Goal: Task Accomplishment & Management: Manage account settings

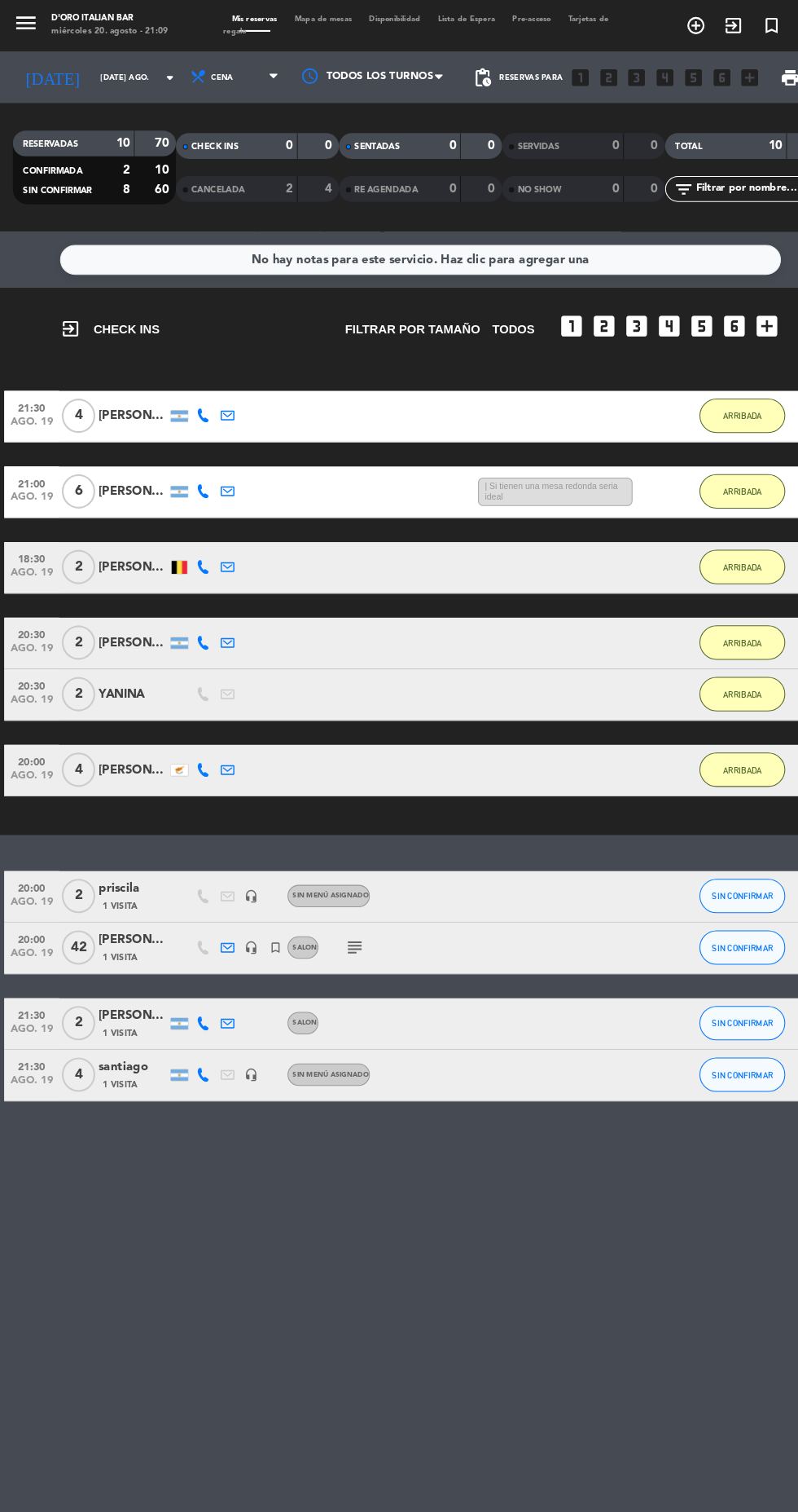
click at [102, 194] on div "RESERVADAS 10 70 CONFIRMADA 2 10 SIN CONFIRMAR 8 60" at bounding box center [90, 159] width 155 height 90
click at [114, 78] on input "[DATE] ago." at bounding box center [139, 73] width 103 height 26
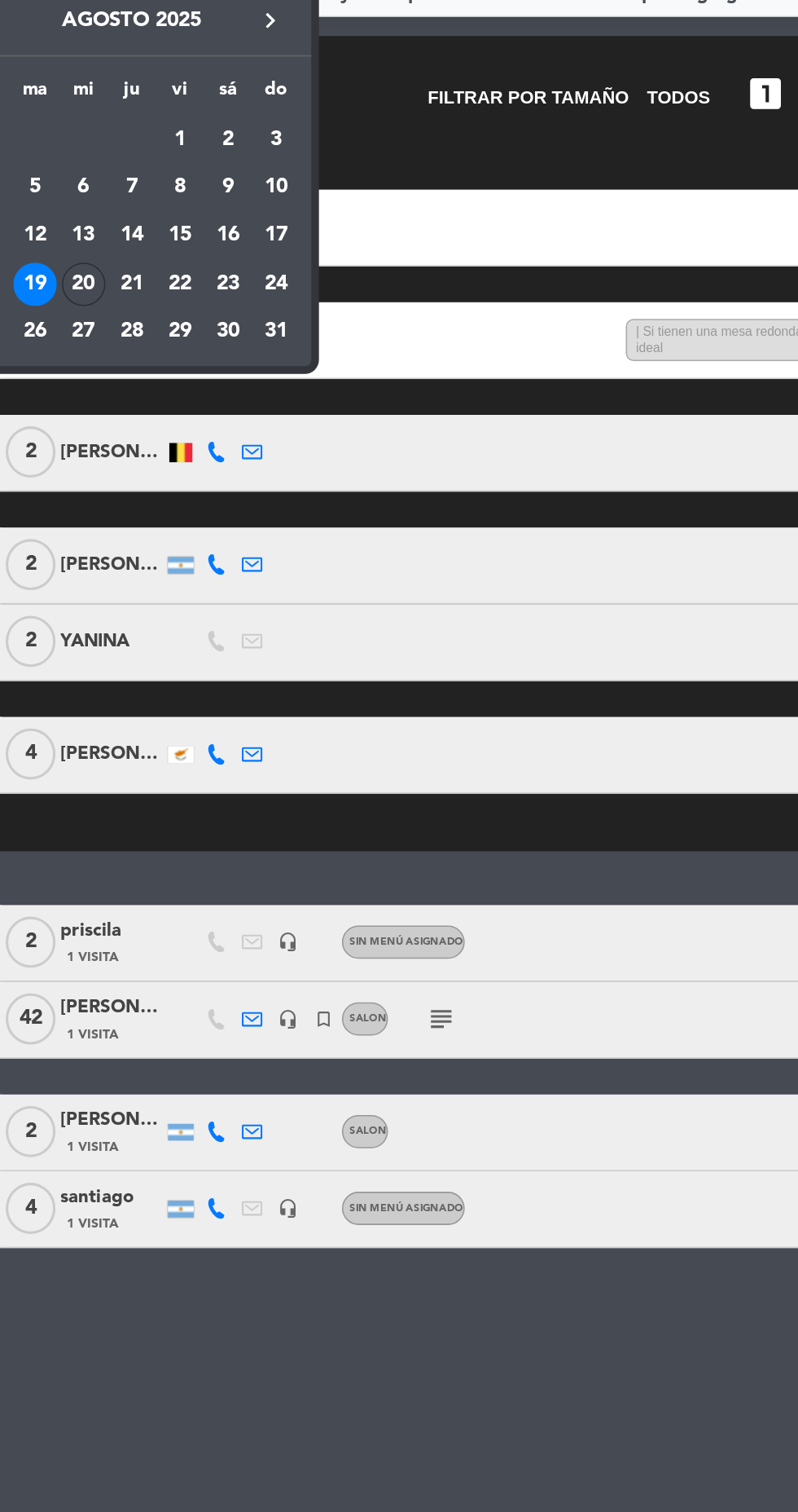
click at [119, 447] on td "27" at bounding box center [109, 461] width 31 height 31
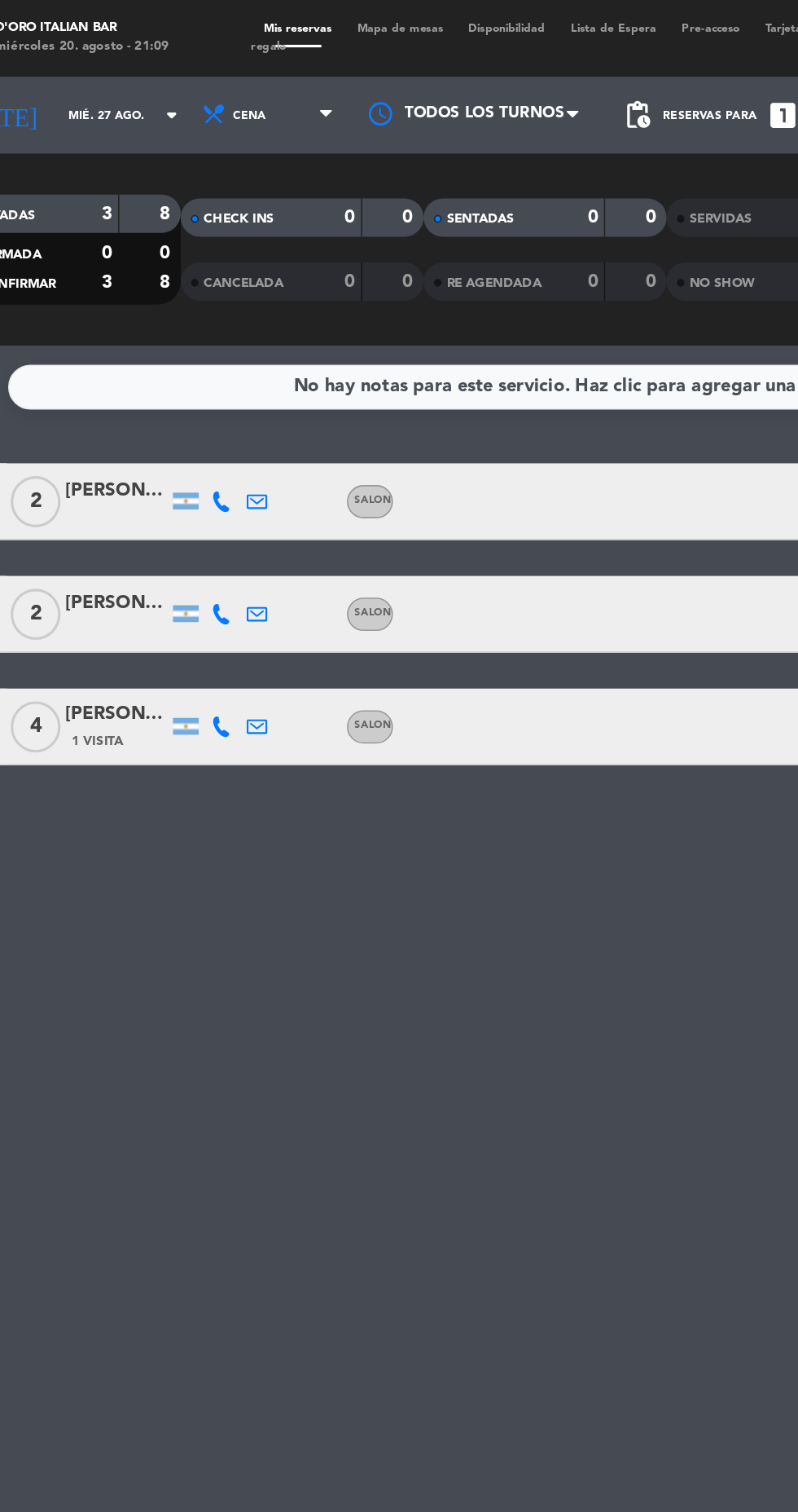
click at [110, 82] on input "mié. 27 ago." at bounding box center [139, 73] width 103 height 26
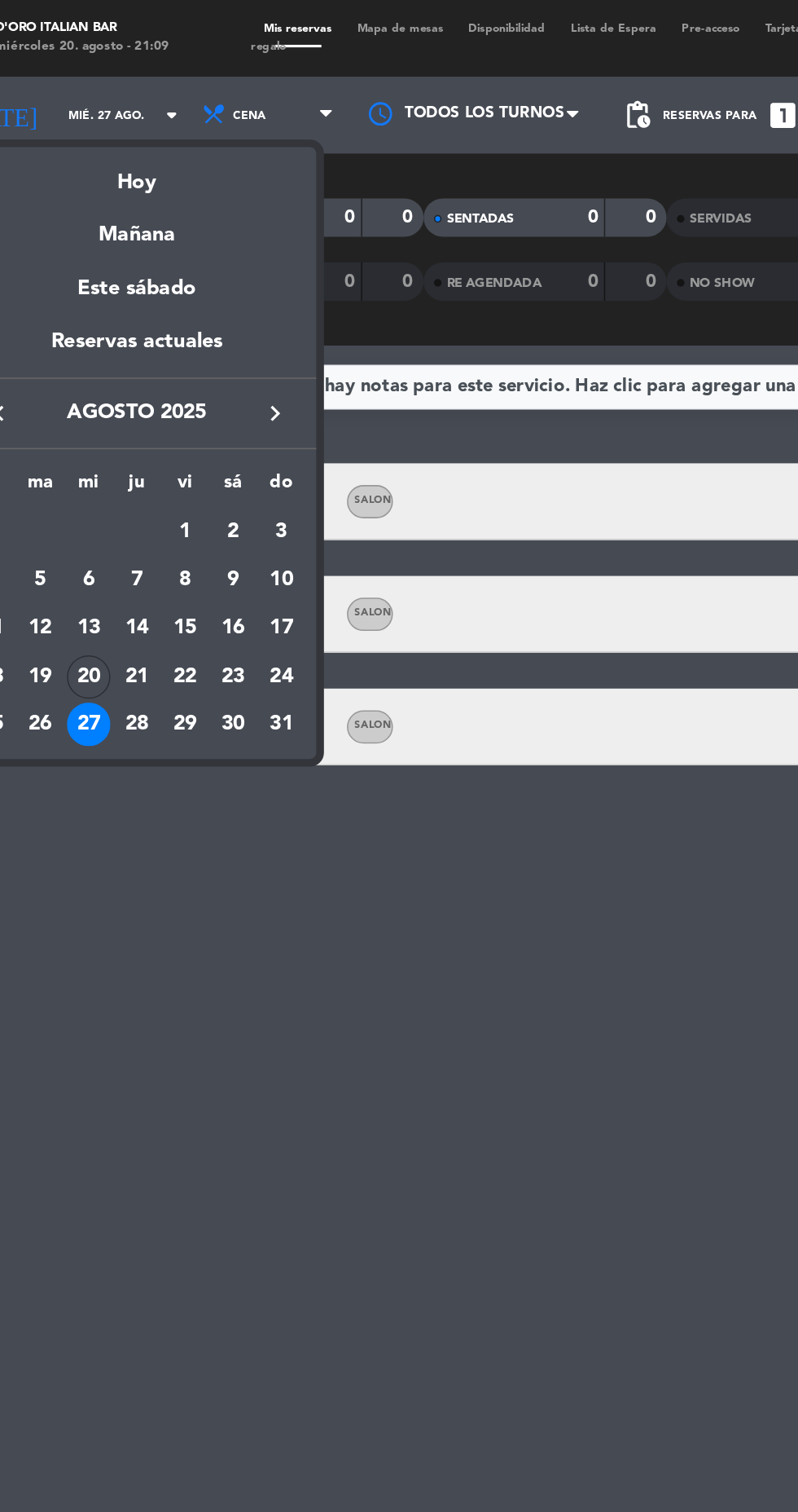
click at [117, 442] on td "20" at bounding box center [109, 431] width 31 height 31
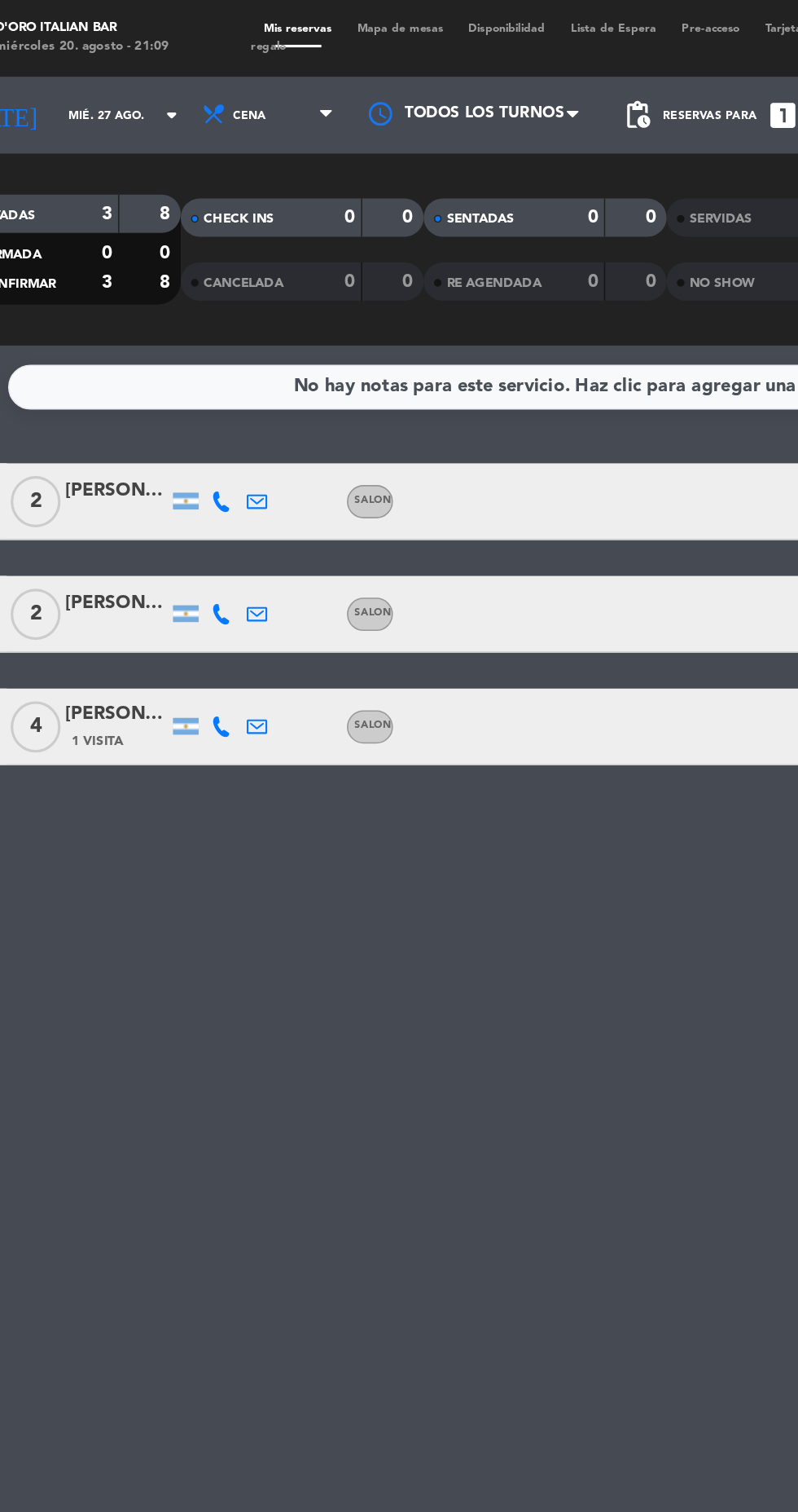
type input "mié. 20 ago."
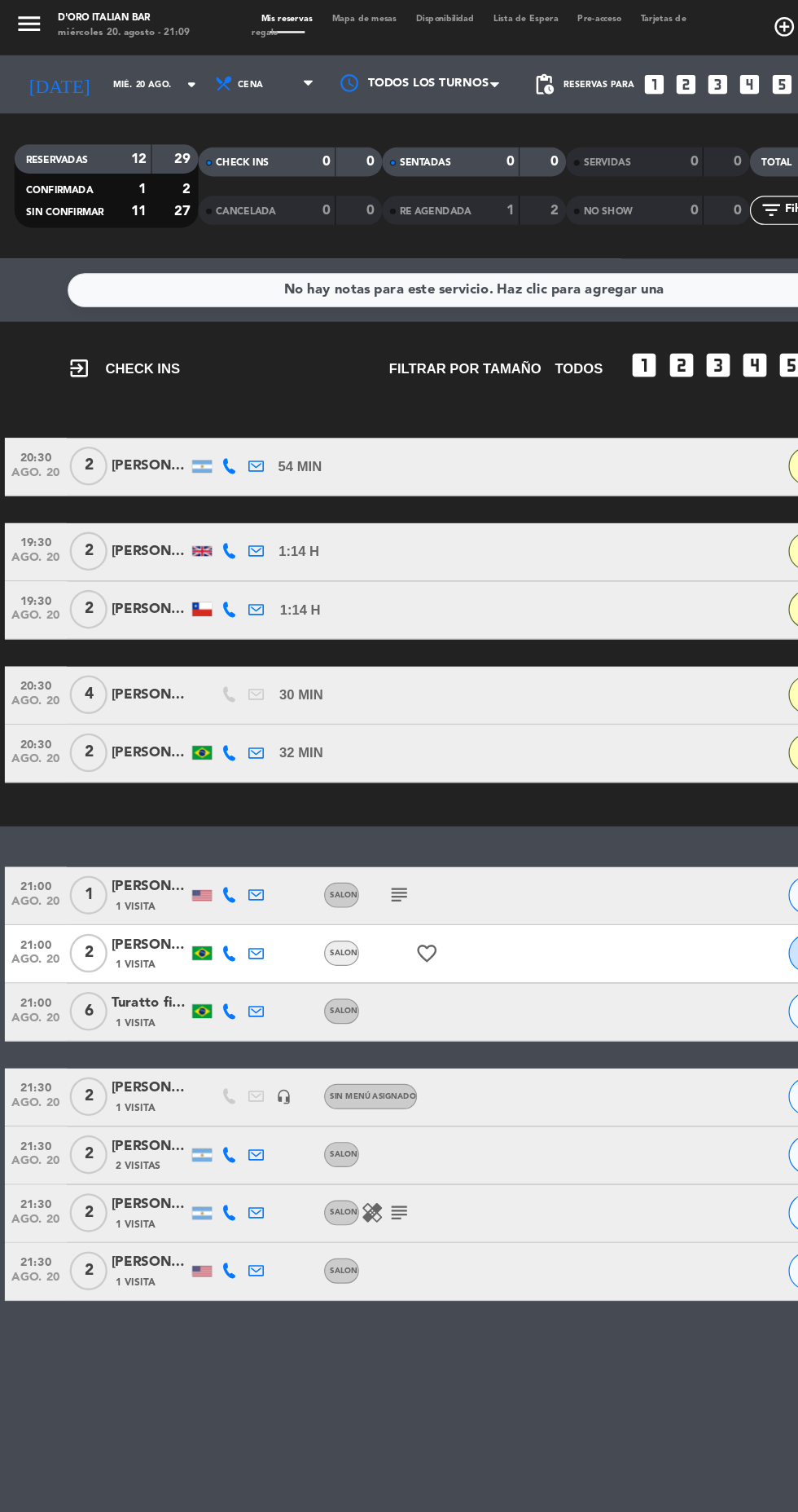
click at [335, 762] on icon "subject" at bounding box center [336, 756] width 20 height 20
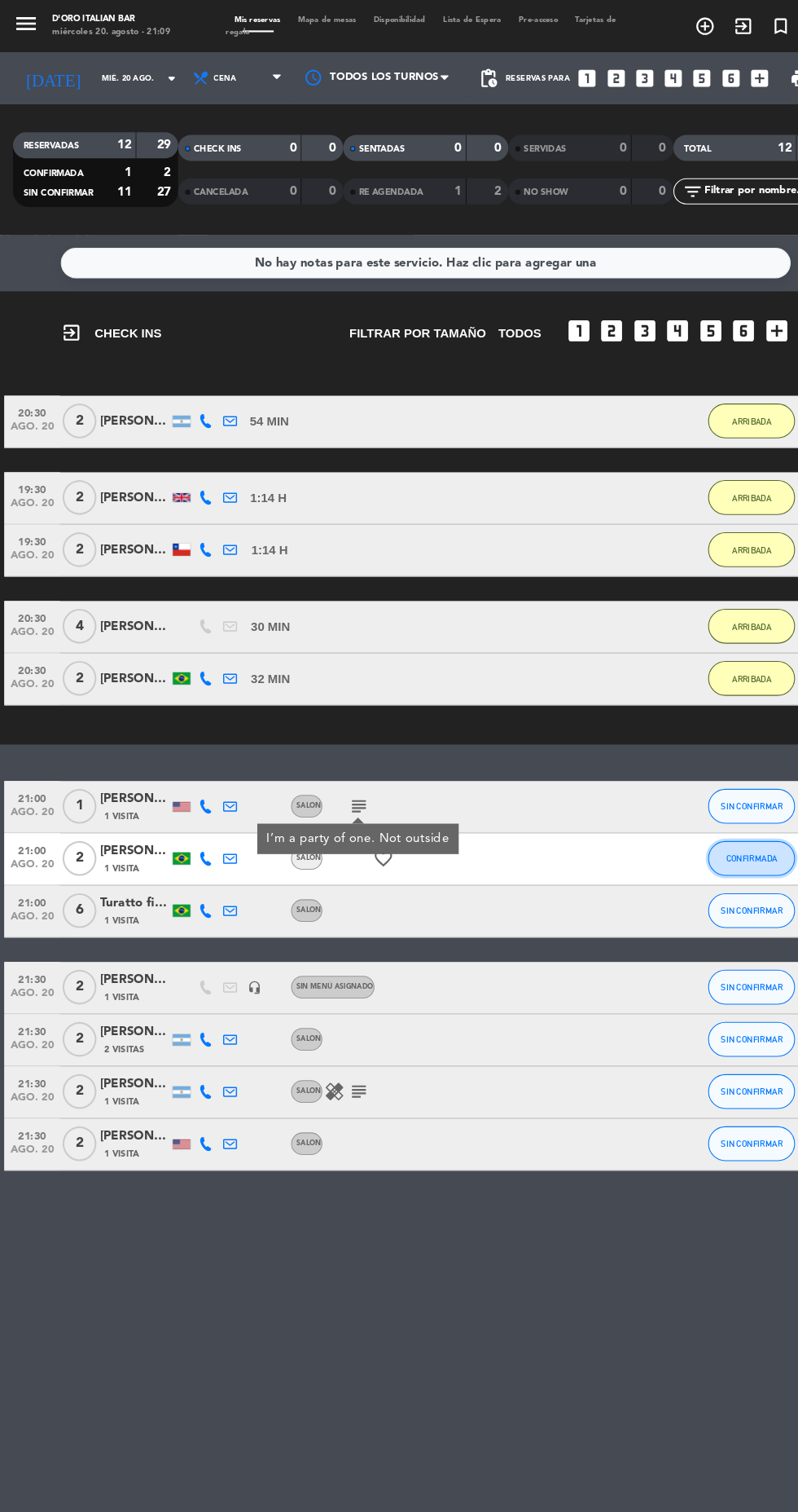
click at [700, 804] on span "CONFIRMADA" at bounding box center [705, 804] width 48 height 9
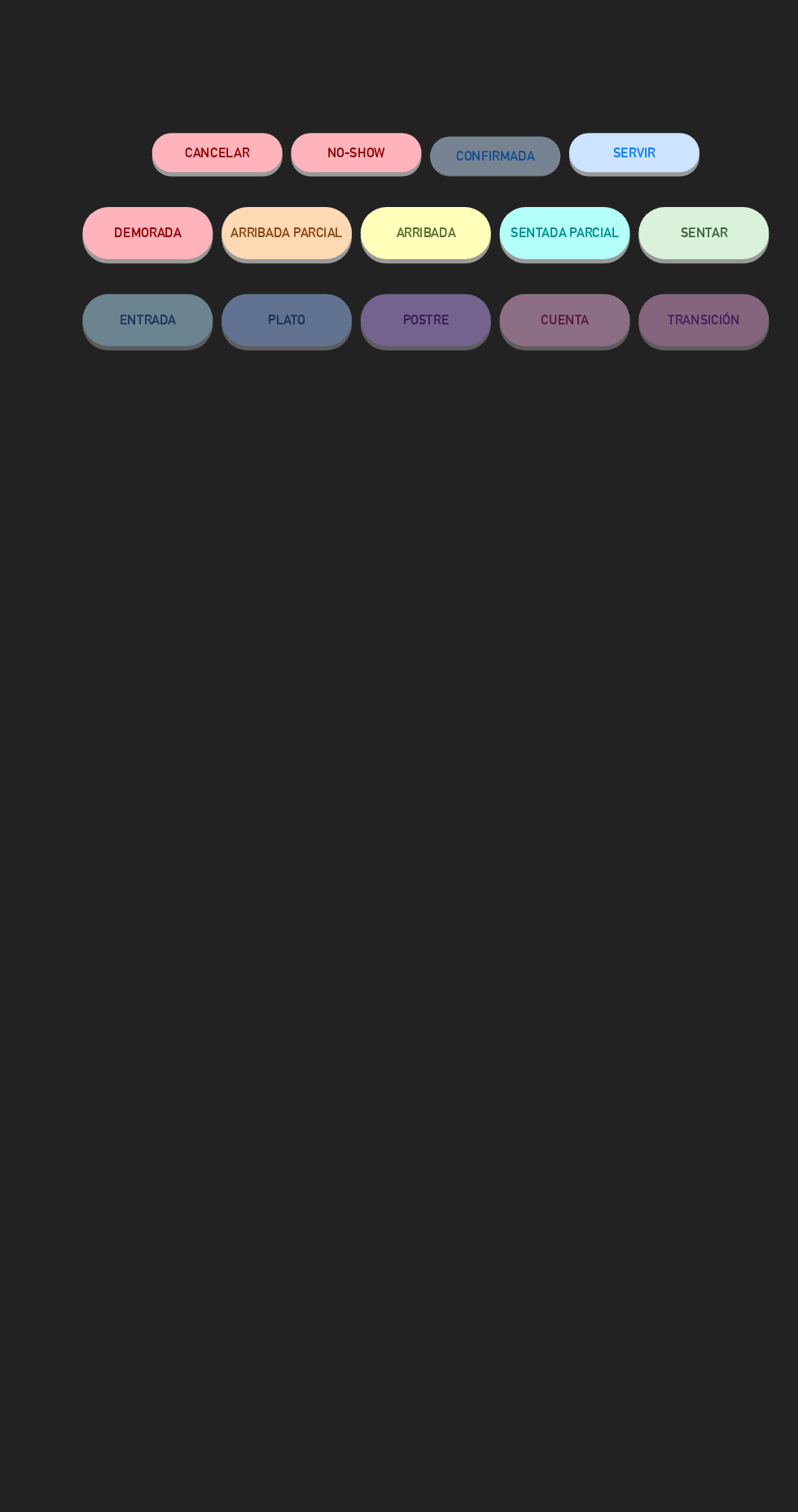
click at [409, 217] on button "ARRIBADA" at bounding box center [399, 218] width 122 height 49
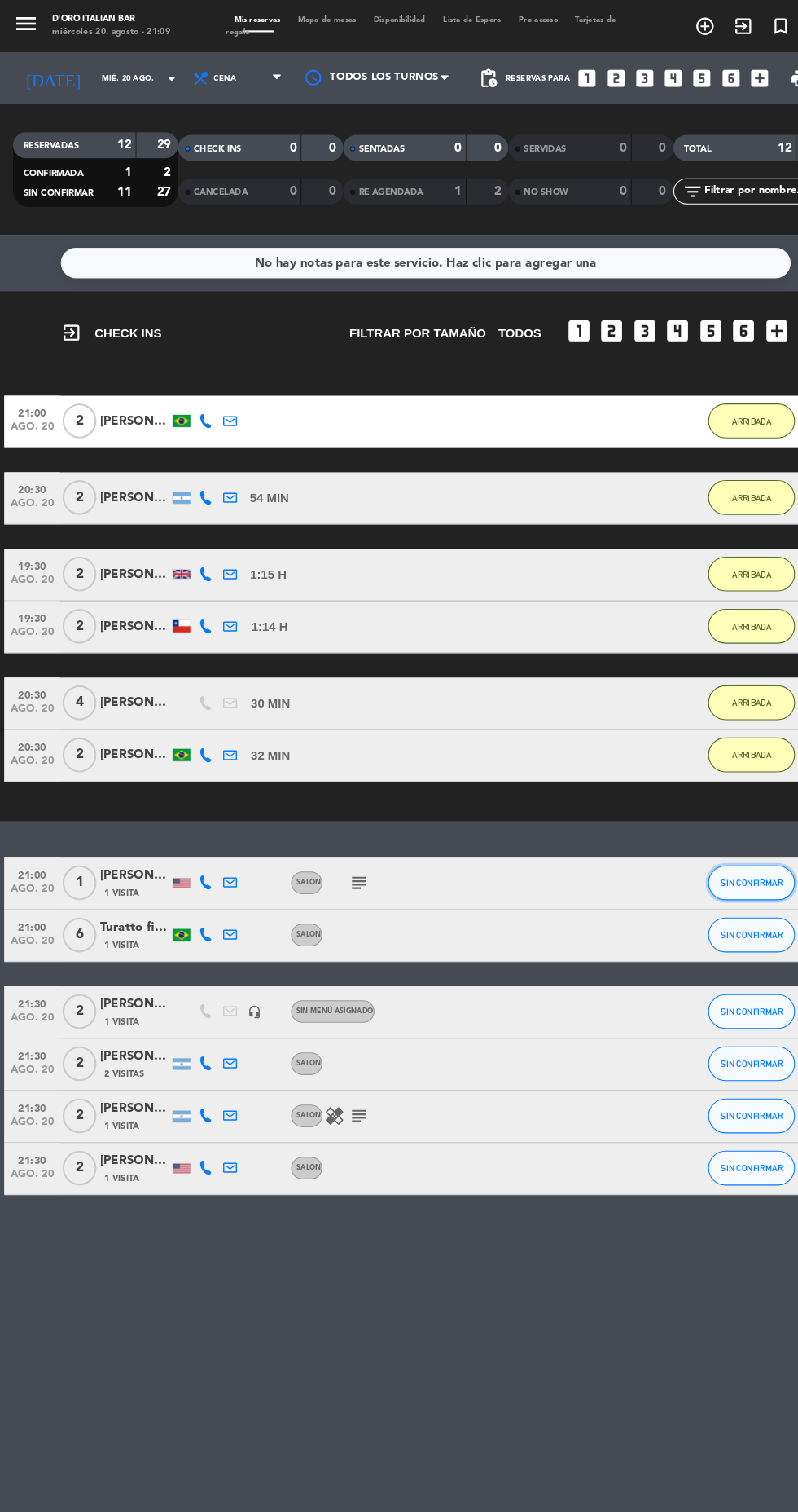
click at [693, 827] on span "SIN CONFIRMAR" at bounding box center [705, 827] width 58 height 9
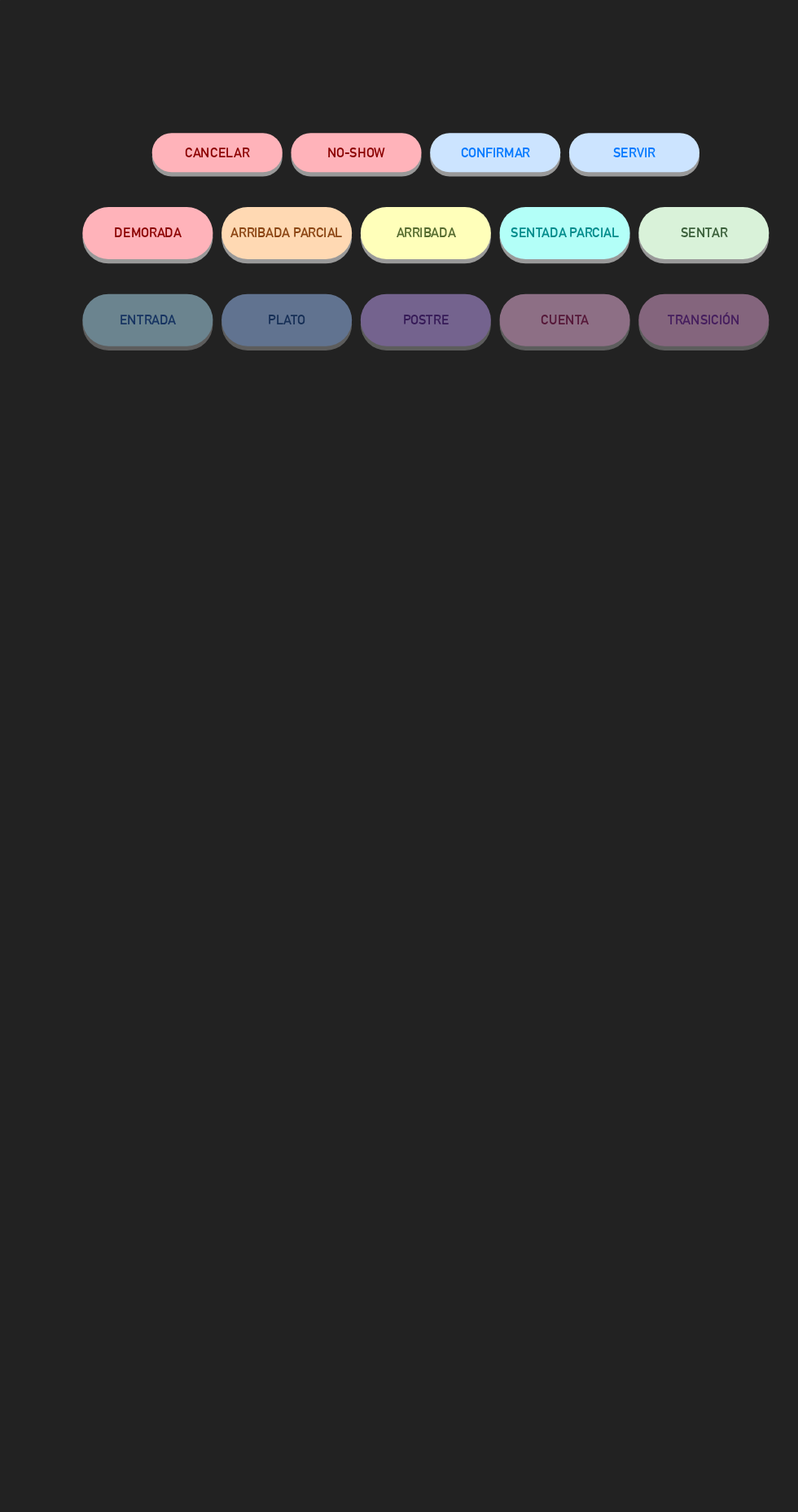
click at [409, 233] on button "ARRIBADA" at bounding box center [399, 218] width 122 height 49
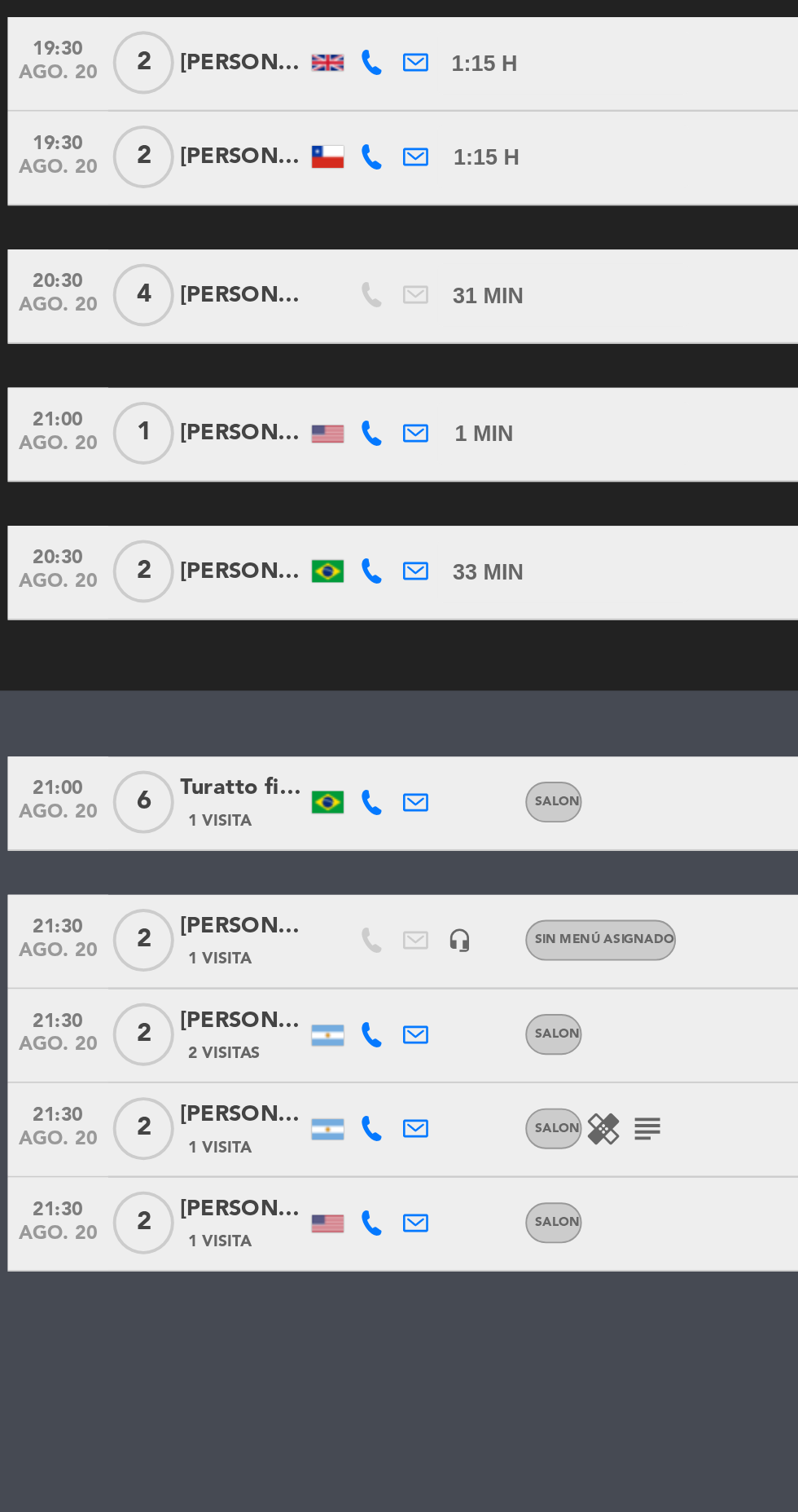
click at [319, 1092] on icon "healing" at bounding box center [313, 1091] width 20 height 20
click at [329, 1093] on icon "subject" at bounding box center [336, 1091] width 20 height 20
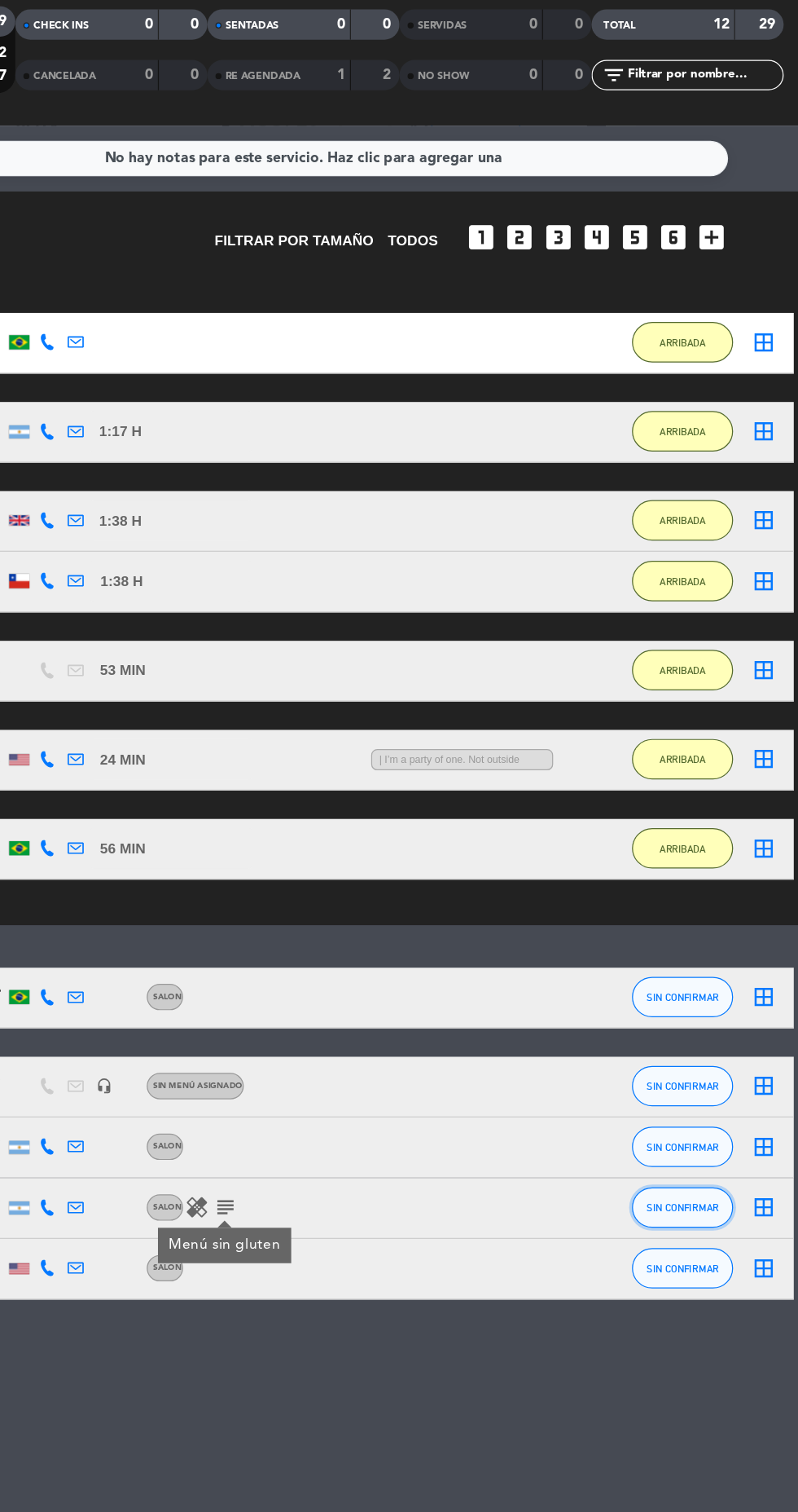
click at [724, 1098] on button "SIN CONFIRMAR" at bounding box center [705, 1091] width 82 height 32
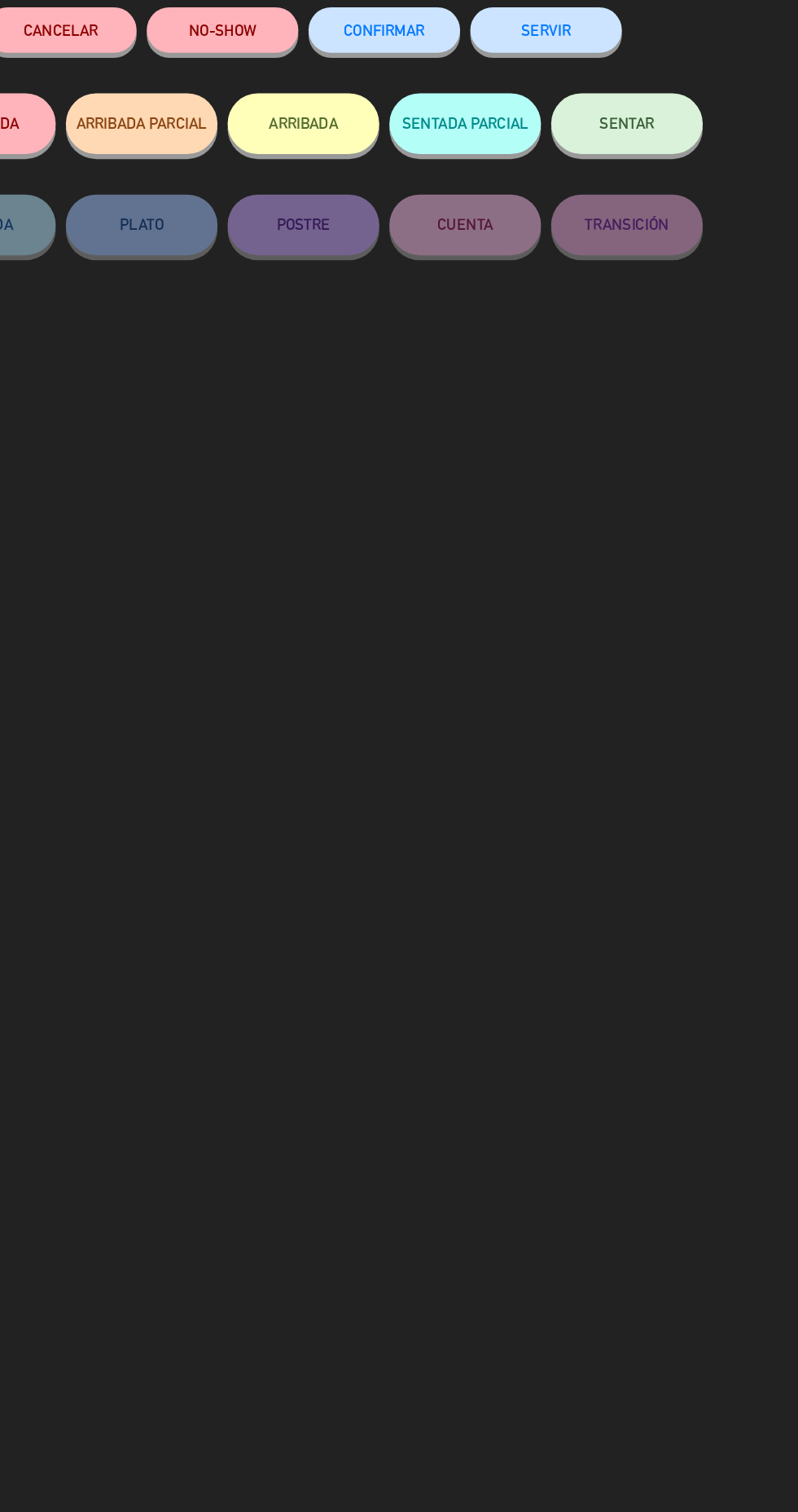
click at [422, 236] on button "ARRIBADA" at bounding box center [399, 218] width 122 height 49
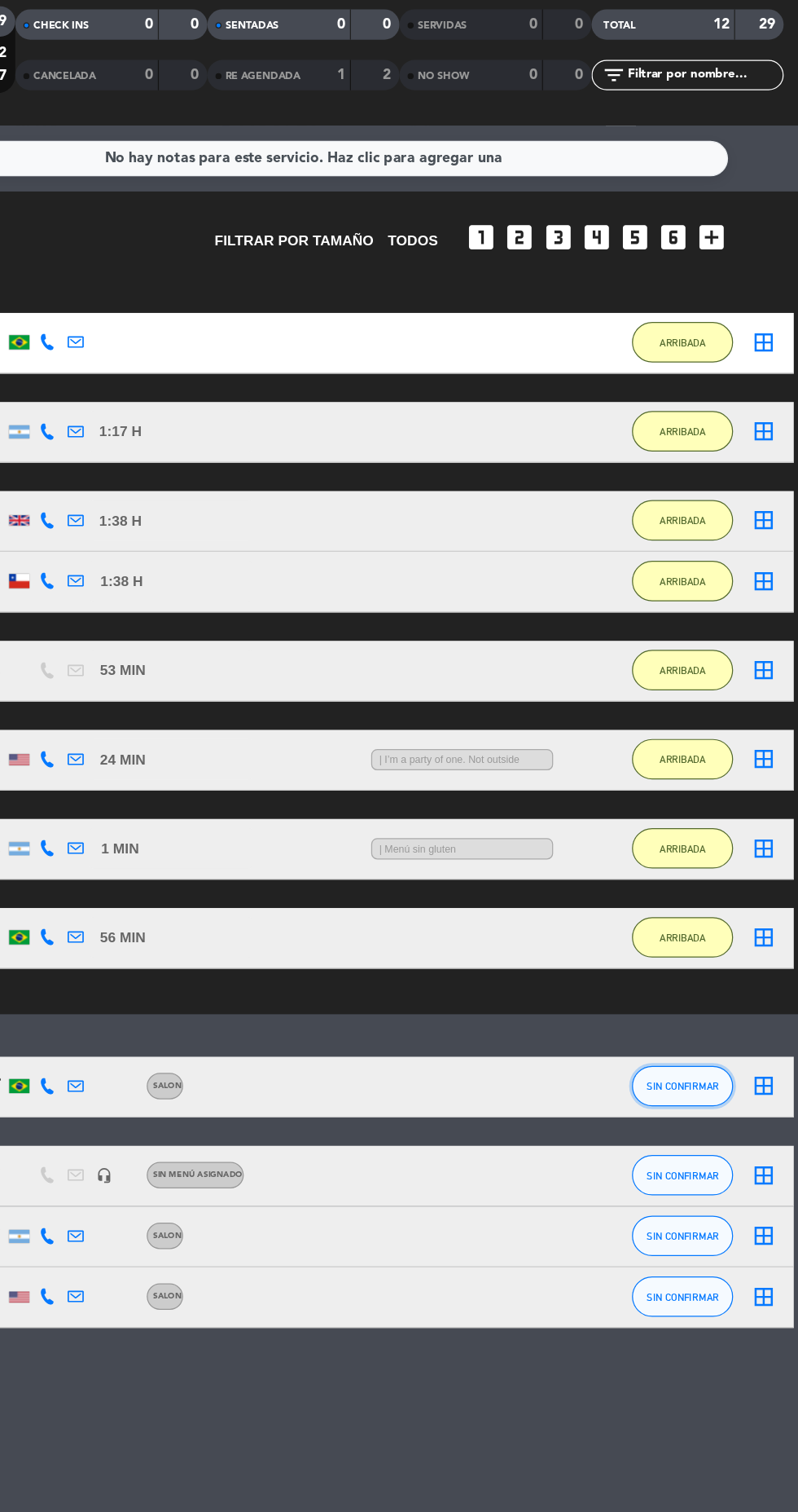
click at [715, 1010] on button "SIN CONFIRMAR" at bounding box center [705, 994] width 82 height 32
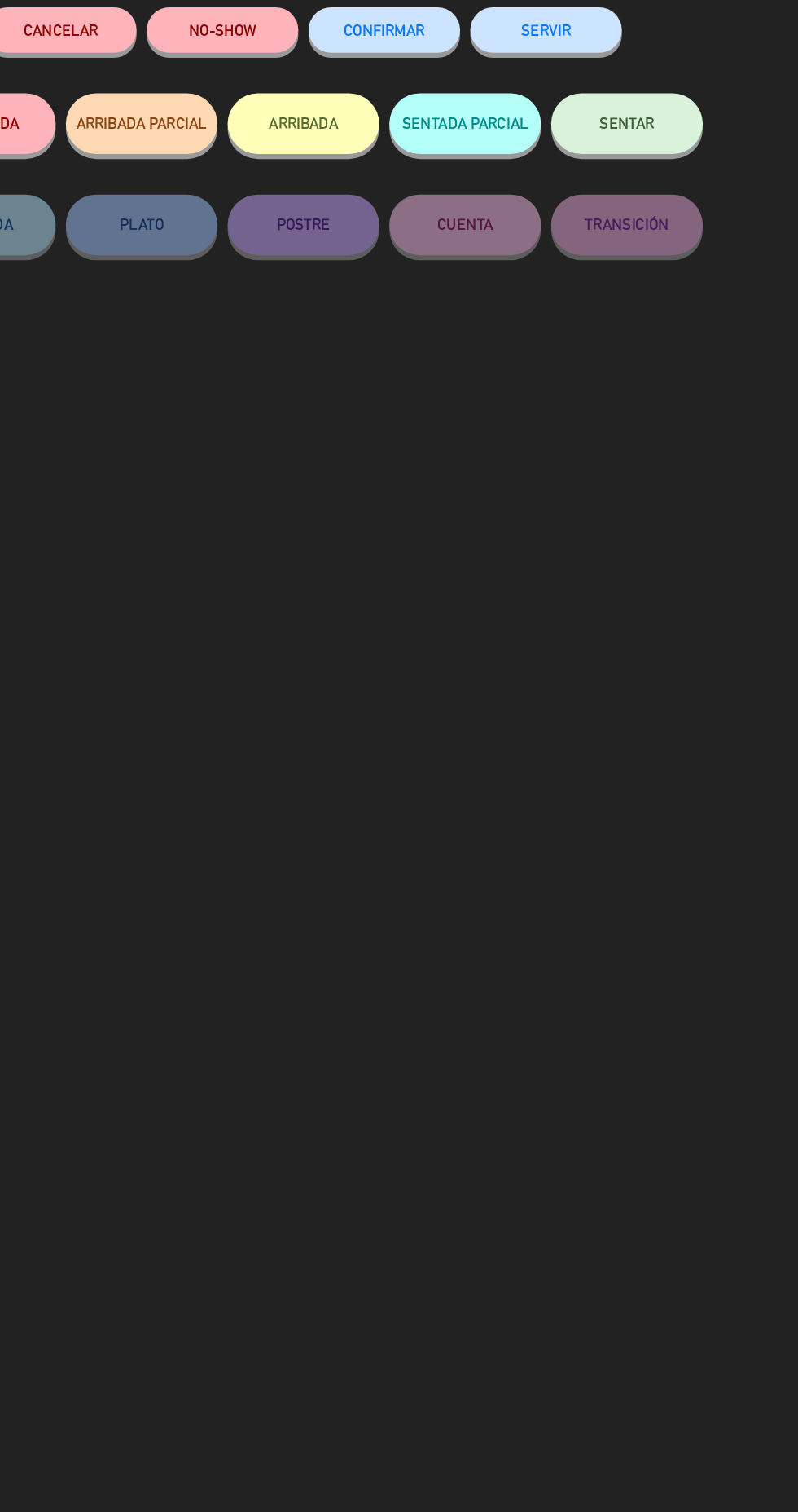
click at [419, 232] on button "ARRIBADA" at bounding box center [399, 218] width 122 height 49
